Goal: Transaction & Acquisition: Purchase product/service

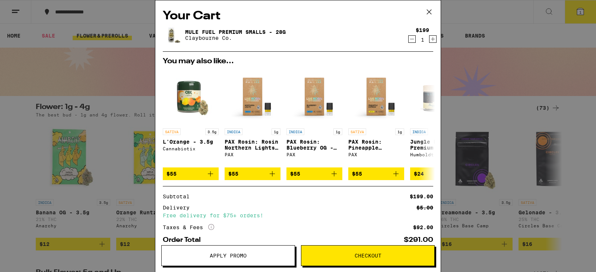
click at [428, 15] on icon at bounding box center [428, 11] width 11 height 11
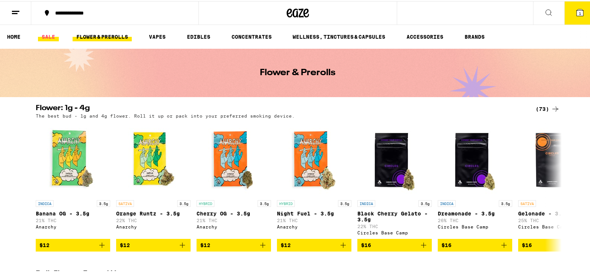
click at [50, 36] on link "SALE" at bounding box center [48, 35] width 21 height 9
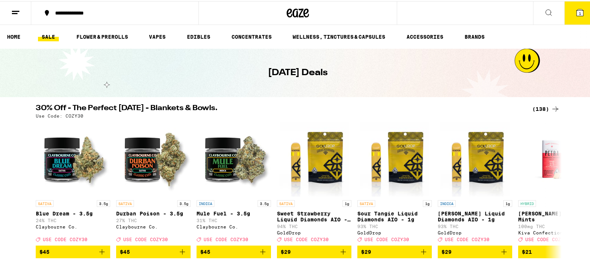
click at [569, 10] on button "1" at bounding box center [580, 11] width 31 height 23
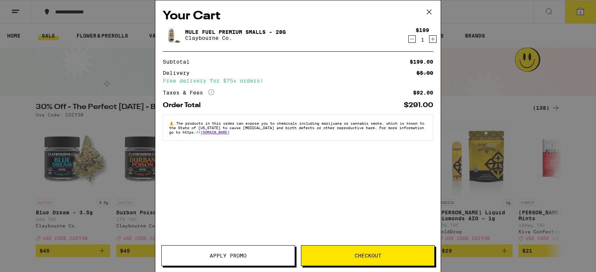
click at [431, 10] on icon at bounding box center [428, 11] width 11 height 11
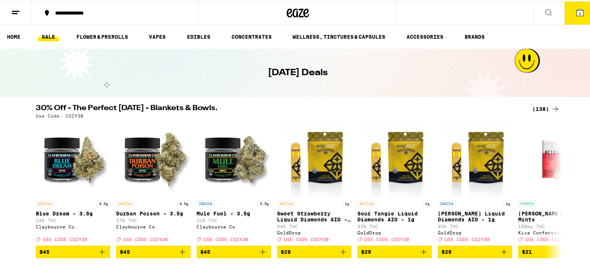
click at [533, 108] on div "(138)" at bounding box center [547, 108] width 28 height 9
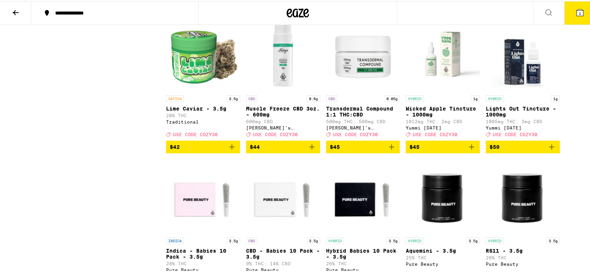
scroll to position [3322, 0]
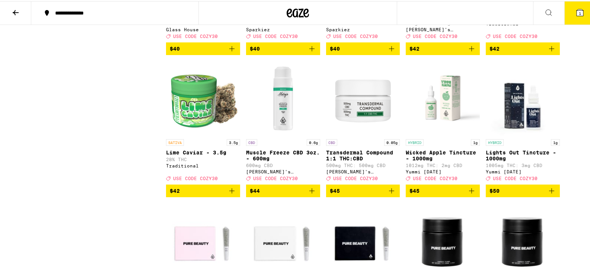
click at [230, 50] on icon "Add to bag" at bounding box center [231, 47] width 5 height 5
click at [230, 53] on icon "Increment" at bounding box center [233, 48] width 7 height 9
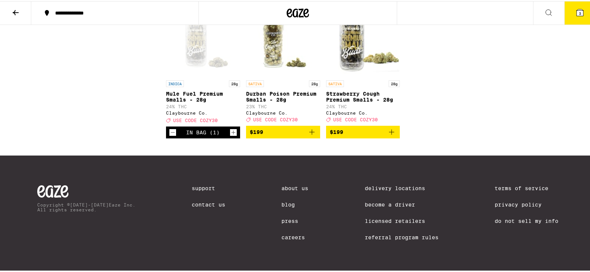
scroll to position [4006, 0]
click at [576, 10] on icon at bounding box center [580, 11] width 9 height 9
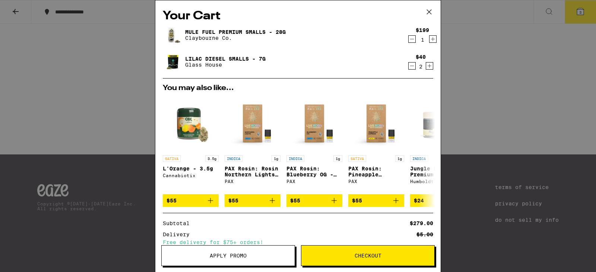
click at [429, 12] on icon at bounding box center [428, 11] width 11 height 11
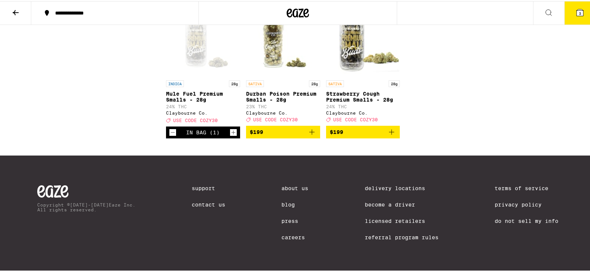
scroll to position [3987, 0]
click at [169, 136] on icon "Decrement" at bounding box center [172, 131] width 7 height 9
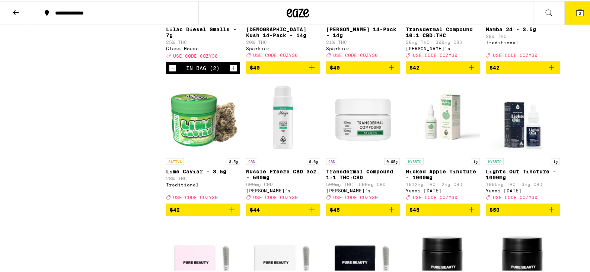
scroll to position [3322, 0]
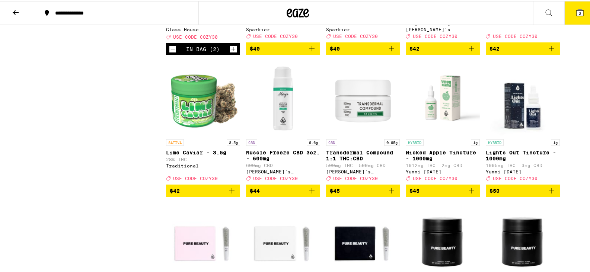
click at [230, 53] on icon "Increment" at bounding box center [233, 48] width 7 height 9
click at [577, 14] on icon at bounding box center [580, 11] width 7 height 7
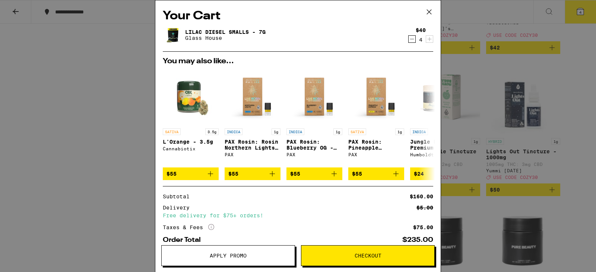
click at [232, 260] on button "Apply Promo" at bounding box center [228, 255] width 134 height 21
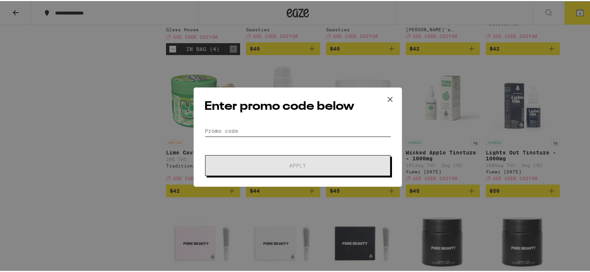
click at [243, 125] on input "Promo Code" at bounding box center [297, 129] width 187 height 11
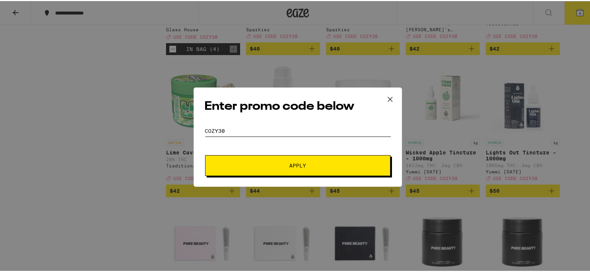
type input "cozy30"
click at [305, 170] on button "Apply" at bounding box center [297, 164] width 185 height 21
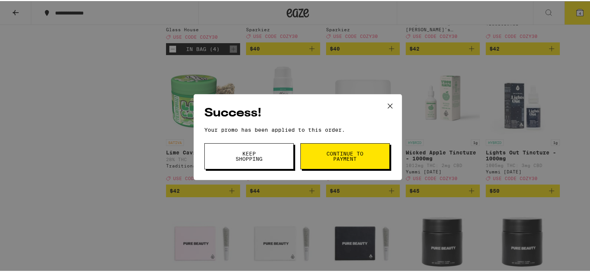
click at [348, 159] on span "Continue to payment" at bounding box center [345, 155] width 38 height 10
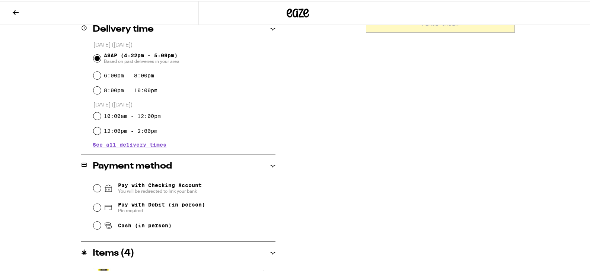
scroll to position [194, 0]
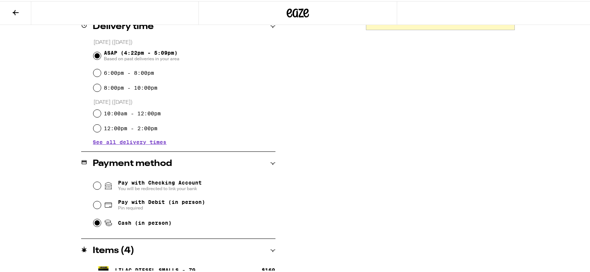
click at [95, 225] on input "Cash (in person)" at bounding box center [96, 221] width 7 height 7
radio input "true"
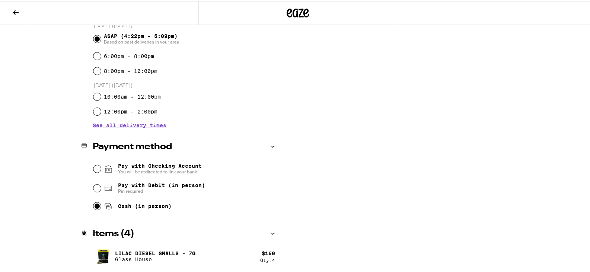
scroll to position [0, 0]
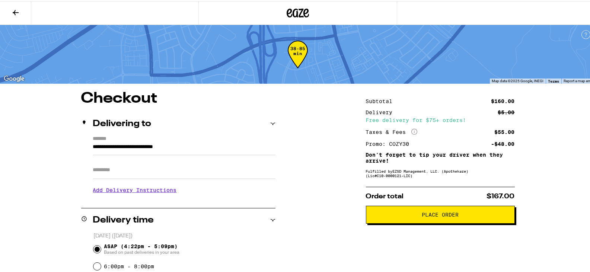
click at [138, 170] on input "Apt/Suite" at bounding box center [184, 169] width 182 height 18
type input "***"
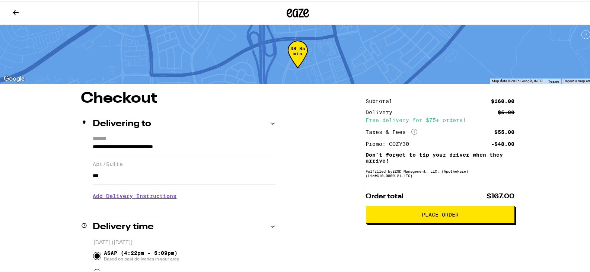
click at [126, 203] on h3 "Add Delivery Instructions" at bounding box center [184, 195] width 182 height 17
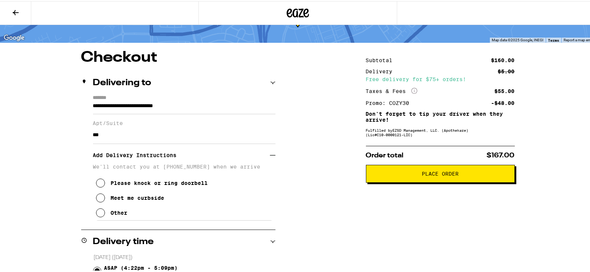
scroll to position [42, 0]
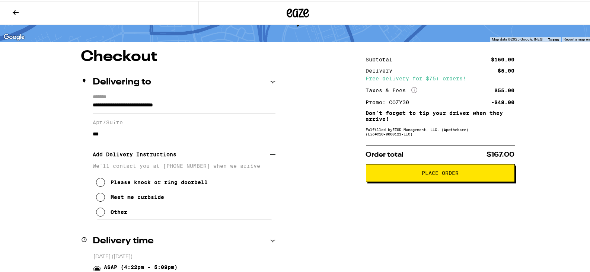
click at [93, 217] on div "Please knock or ring doorbell Meet me curbside Other" at bounding box center [184, 193] width 182 height 51
click at [96, 216] on icon at bounding box center [100, 211] width 9 height 9
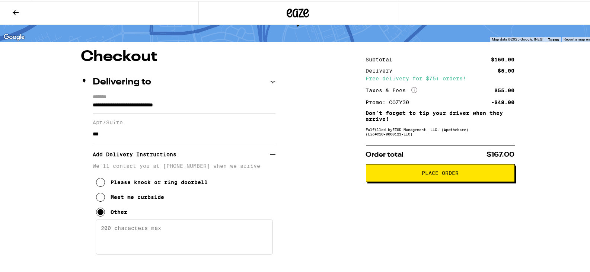
click at [107, 241] on textarea "Enter any other delivery instructions you want driver to know" at bounding box center [184, 236] width 177 height 35
click at [107, 242] on textarea "C" at bounding box center [184, 236] width 177 height 35
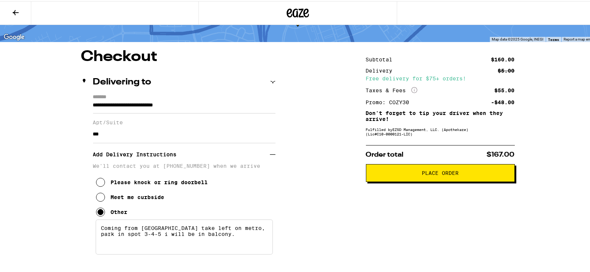
type textarea "Coming from [GEOGRAPHIC_DATA] take left on metro, park in spot 3-4-5 i will be …"
click at [452, 175] on span "Place Order" at bounding box center [440, 171] width 37 height 5
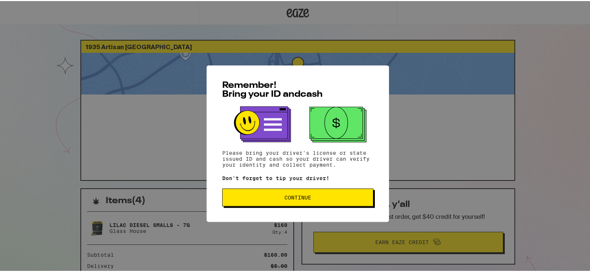
click at [273, 190] on span "Continue" at bounding box center [298, 189] width 139 height 5
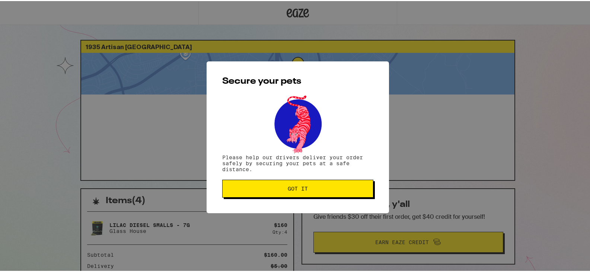
click at [294, 188] on span "Got it" at bounding box center [298, 187] width 20 height 5
